Goal: Navigation & Orientation: Find specific page/section

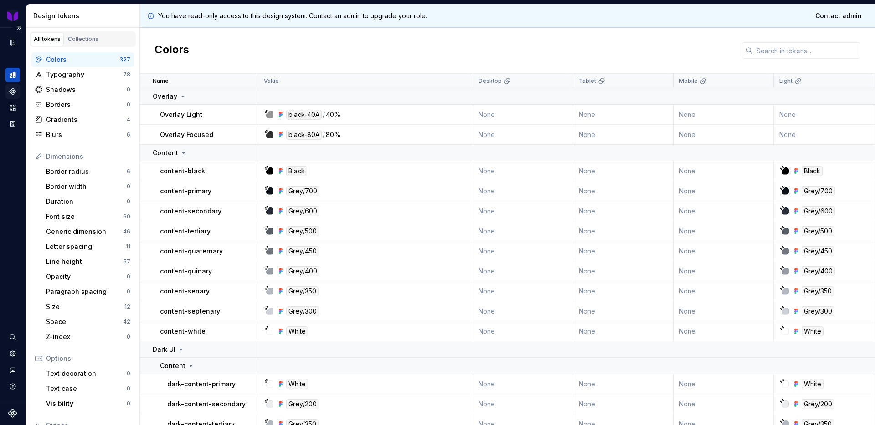
click at [10, 92] on icon "Components" at bounding box center [13, 91] width 6 height 6
